Goal: Complete application form

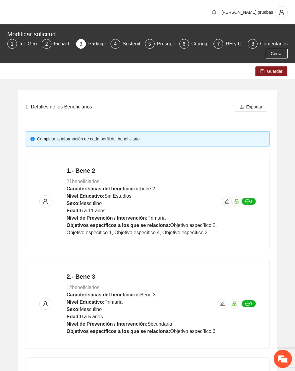
click at [293, 207] on div "1. Detalles de los Beneficiarios Exportar Completa la información de cada perfi…" at bounding box center [147, 329] width 295 height 501
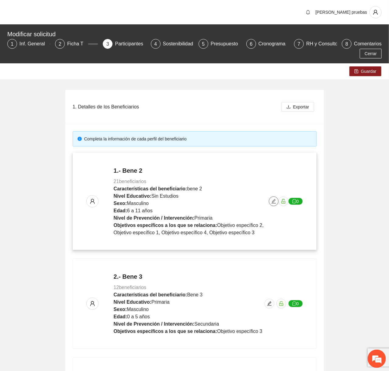
click at [274, 197] on button "button" at bounding box center [274, 201] width 10 height 10
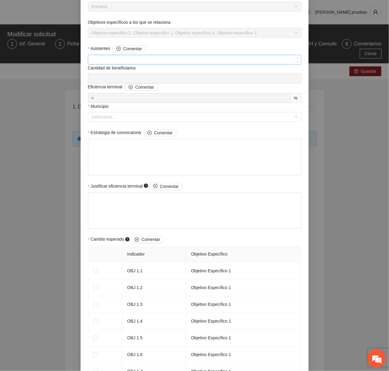
scroll to position [74, 0]
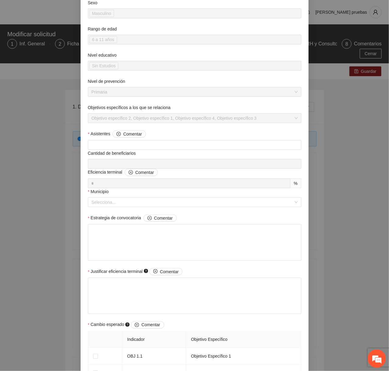
click at [166, 151] on div "Cantidad de beneficiarios" at bounding box center [195, 154] width 214 height 9
click at [171, 144] on input "Asistentes Comentar" at bounding box center [194, 144] width 213 height 9
type input "**"
click at [147, 248] on textarea "Estrategia de convocatoria Comentar" at bounding box center [195, 242] width 214 height 37
type textarea "*"
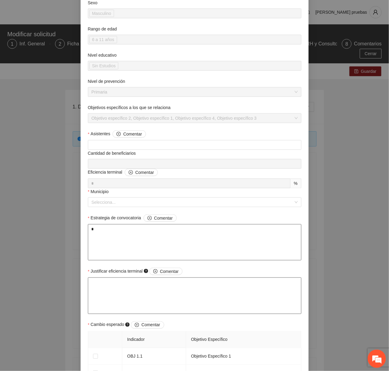
type textarea "*"
click at [129, 293] on textarea "Justificar eficiencia terminal Comentar" at bounding box center [195, 295] width 214 height 37
type textarea "*"
click at [152, 205] on input "Municipio" at bounding box center [193, 201] width 202 height 9
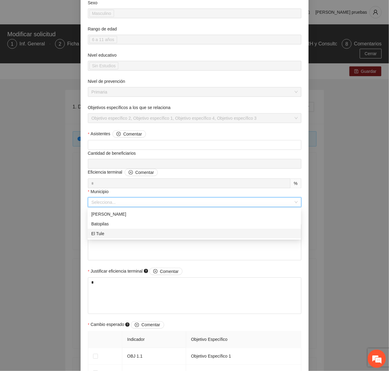
click at [134, 232] on div "El Tule" at bounding box center [194, 233] width 206 height 7
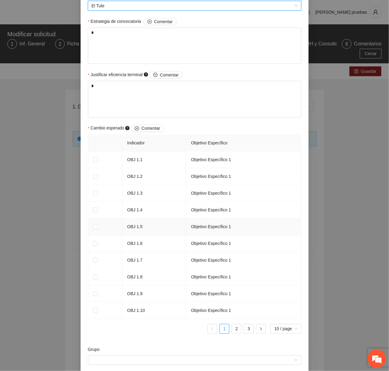
scroll to position [275, 0]
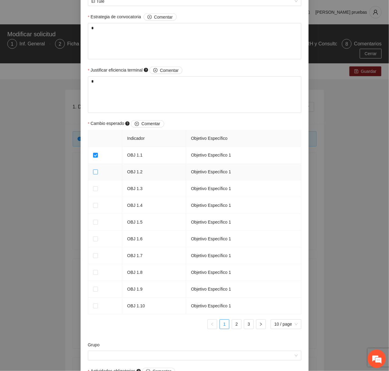
click at [97, 169] on label at bounding box center [95, 172] width 5 height 7
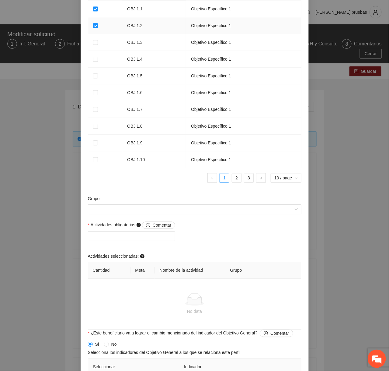
scroll to position [456, 0]
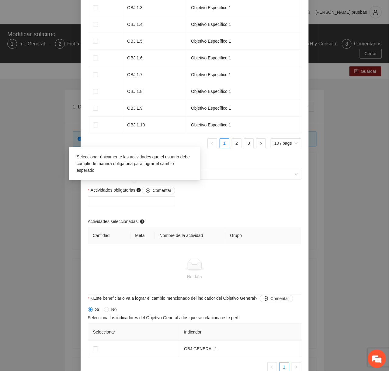
click at [131, 175] on div "Seleccionar únicamente las actividades que el usuario debe cumplir de manera ob…" at bounding box center [135, 163] width 122 height 26
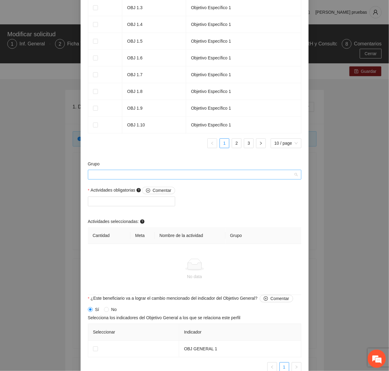
click at [234, 174] on input "Grupo" at bounding box center [193, 174] width 202 height 9
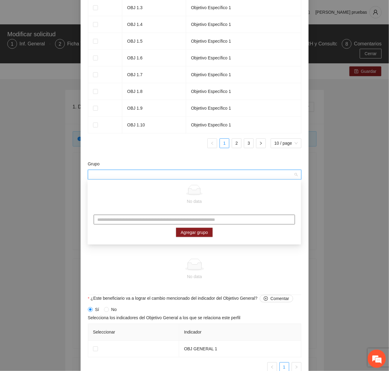
click at [167, 222] on input "text" at bounding box center [194, 220] width 201 height 10
type input "****"
click at [205, 231] on span "Agregar grupo" at bounding box center [194, 232] width 27 height 7
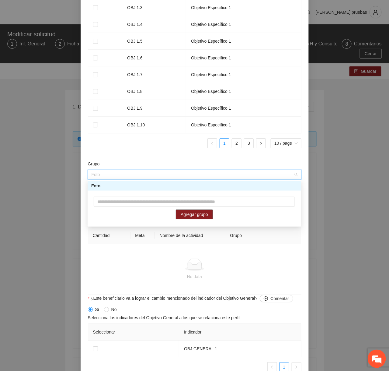
click at [177, 185] on div "Foto" at bounding box center [194, 185] width 206 height 7
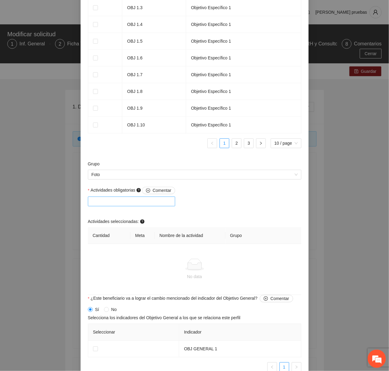
click at [118, 197] on div at bounding box center [131, 200] width 85 height 7
click at [117, 212] on div "A4.1 Actitivdad 4.1" at bounding box center [132, 212] width 83 height 7
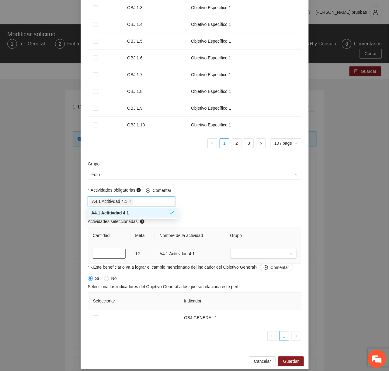
click at [107, 255] on input "*" at bounding box center [109, 254] width 33 height 10
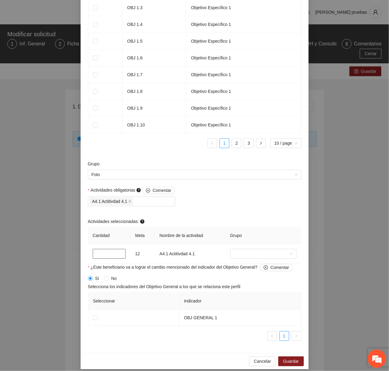
scroll to position [461, 0]
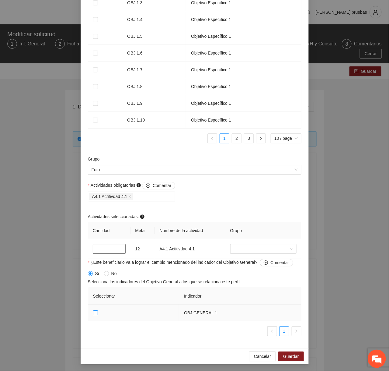
type input "*"
click at [293, 355] on span "Guardar" at bounding box center [291, 356] width 16 height 7
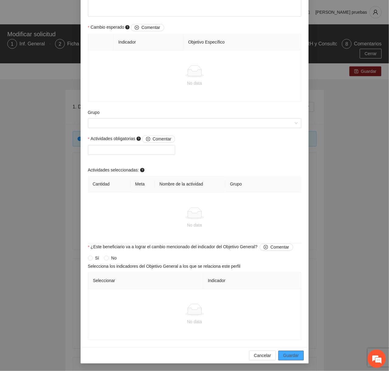
scroll to position [325, 0]
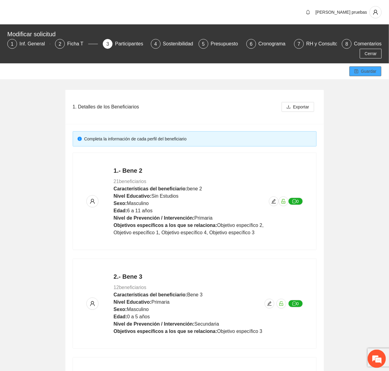
click at [295, 69] on span "Guardar" at bounding box center [369, 71] width 16 height 7
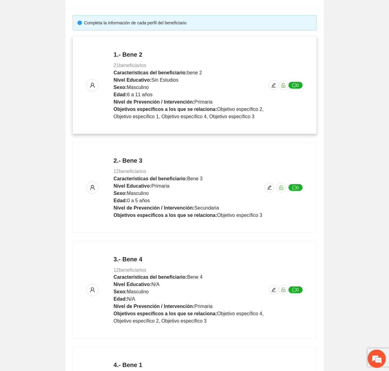
scroll to position [114, 0]
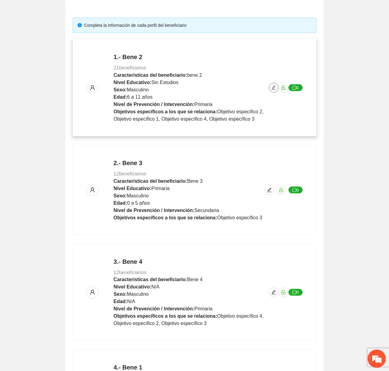
click at [272, 83] on button "button" at bounding box center [274, 88] width 10 height 10
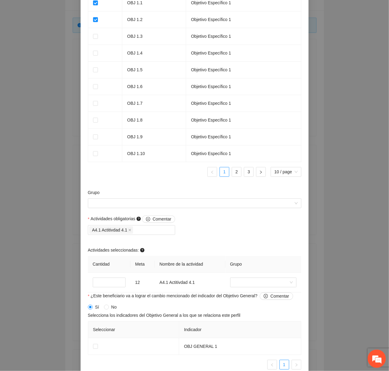
scroll to position [461, 0]
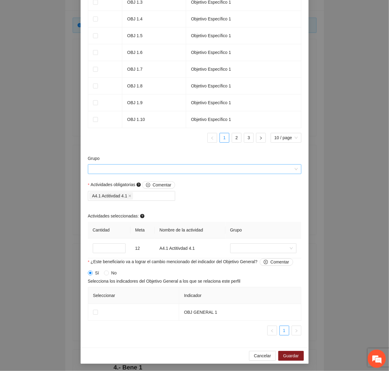
click at [238, 172] on input "Grupo" at bounding box center [193, 168] width 202 height 9
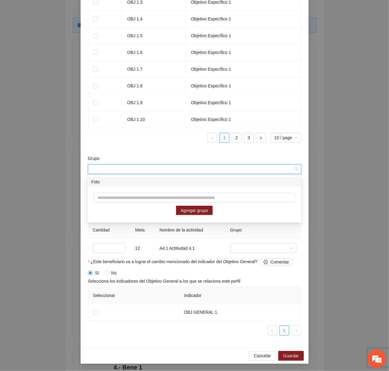
click at [237, 295] on th "Indicador" at bounding box center [240, 295] width 122 height 17
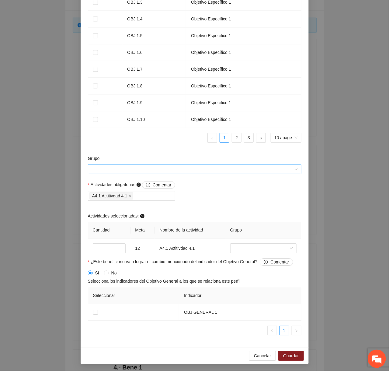
click at [198, 173] on input "Grupo" at bounding box center [193, 168] width 202 height 9
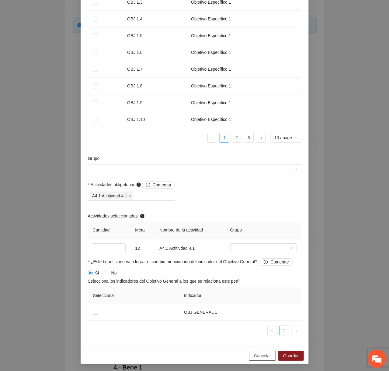
click at [253, 353] on button "Cancelar" at bounding box center [262, 356] width 27 height 10
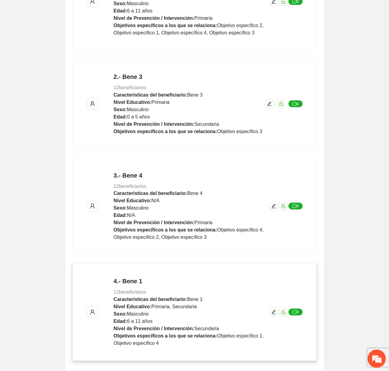
scroll to position [124, 0]
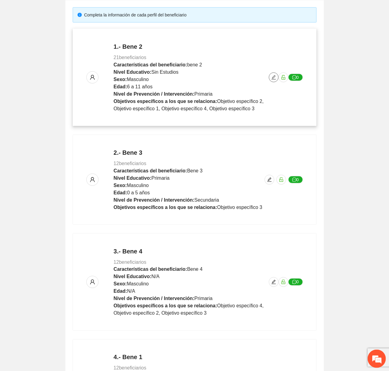
click at [274, 79] on button "button" at bounding box center [274, 77] width 10 height 10
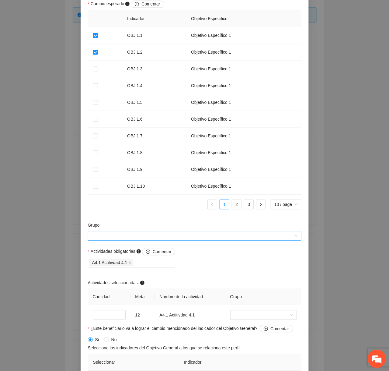
scroll to position [399, 0]
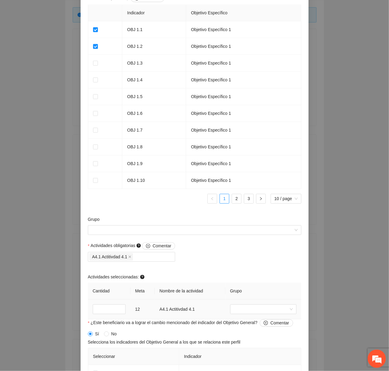
click at [237, 315] on td at bounding box center [263, 309] width 76 height 20
click at [244, 306] on input "search" at bounding box center [261, 308] width 55 height 9
click at [242, 330] on div "Foto" at bounding box center [263, 331] width 59 height 7
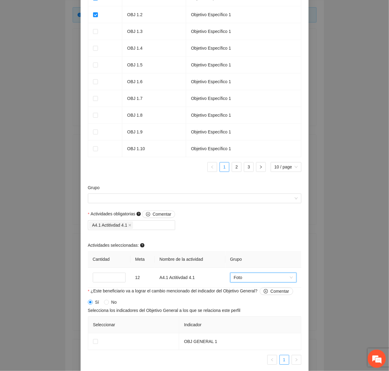
scroll to position [461, 0]
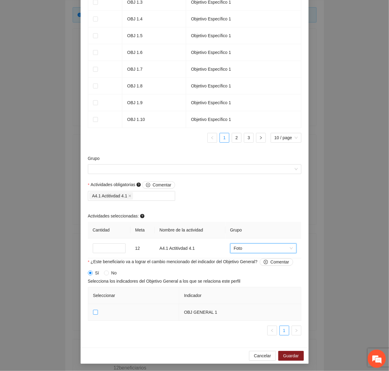
click at [97, 311] on span at bounding box center [95, 311] width 5 height 5
click at [292, 356] on span "Guardar" at bounding box center [291, 355] width 16 height 7
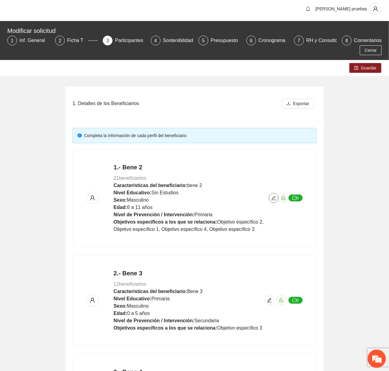
scroll to position [0, 0]
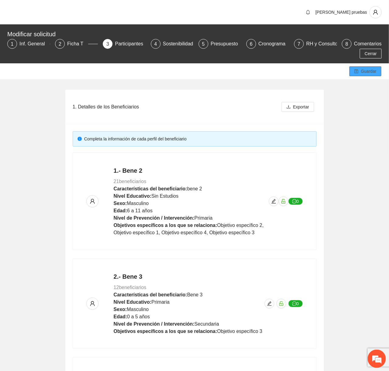
click at [295, 72] on span "Guardar" at bounding box center [369, 71] width 16 height 7
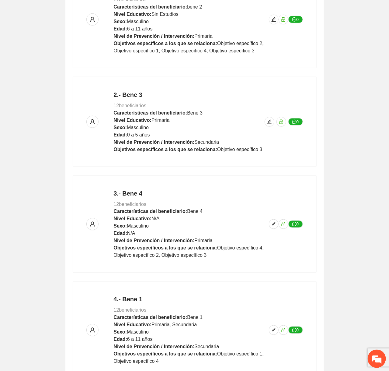
scroll to position [232, 0]
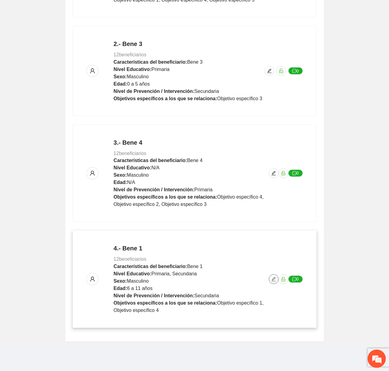
click at [274, 274] on button "button" at bounding box center [274, 279] width 10 height 10
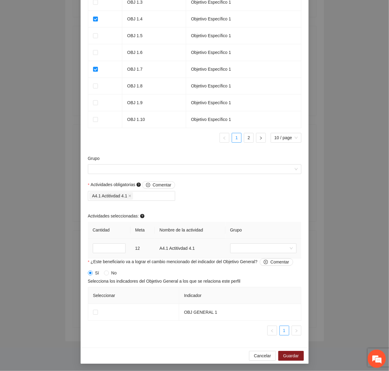
scroll to position [451, 0]
click at [242, 253] on input "search" at bounding box center [261, 247] width 55 height 9
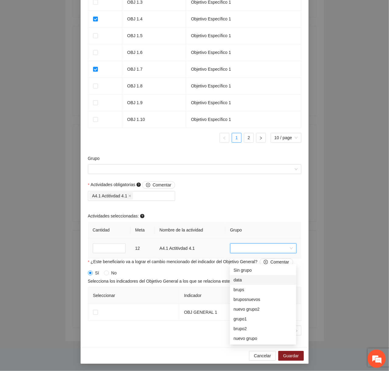
click at [240, 284] on div "data" at bounding box center [263, 280] width 66 height 10
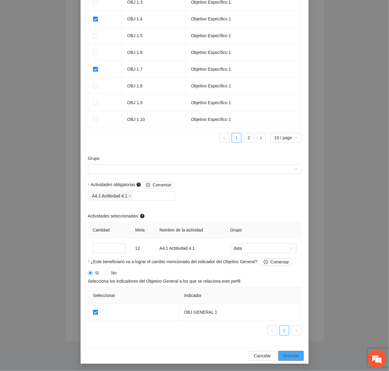
click at [292, 360] on button "Guardar" at bounding box center [290, 356] width 25 height 10
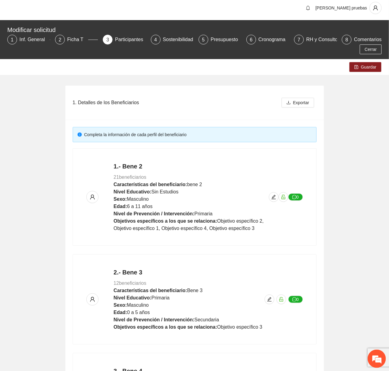
scroll to position [0, 0]
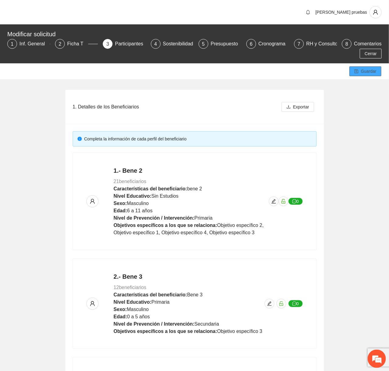
click at [295, 75] on button "Guardar" at bounding box center [366, 71] width 32 height 10
